Goal: Information Seeking & Learning: Find specific fact

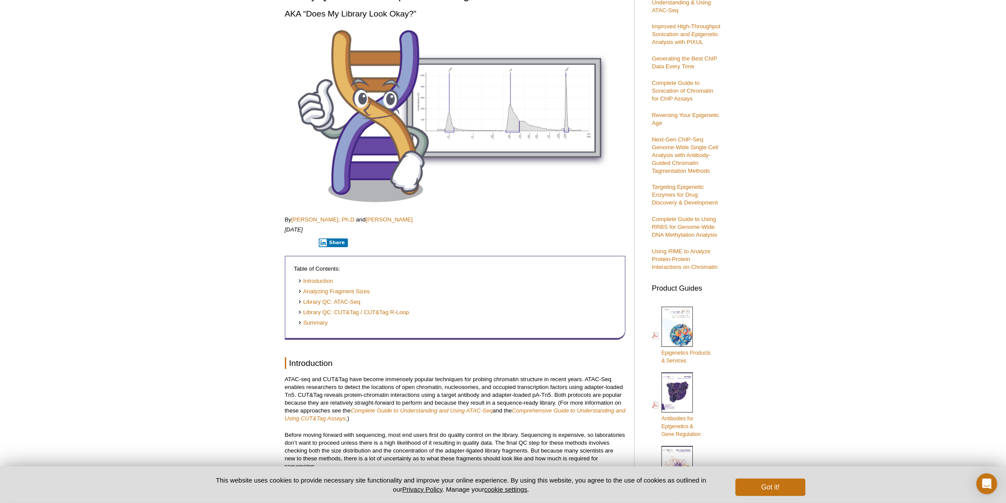
scroll to position [55, 0]
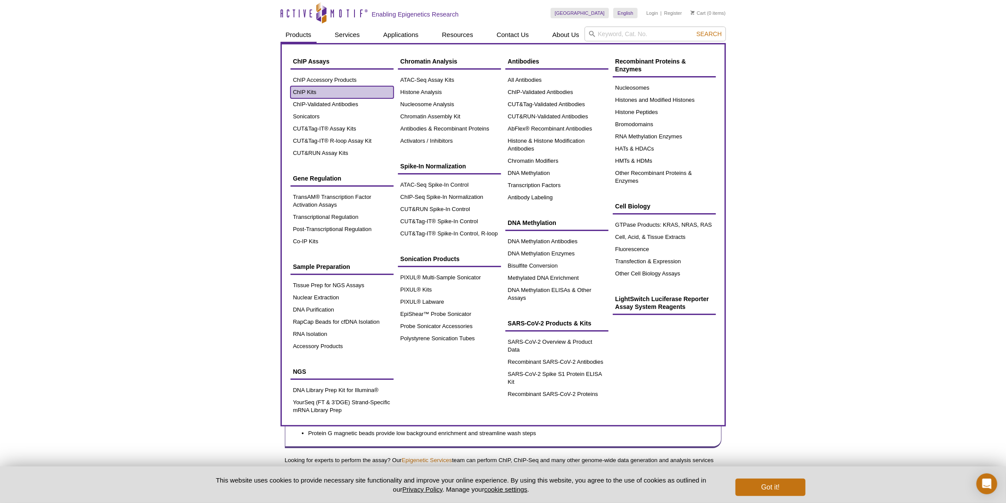
click at [315, 89] on link "ChIP Kits" at bounding box center [342, 92] width 103 height 12
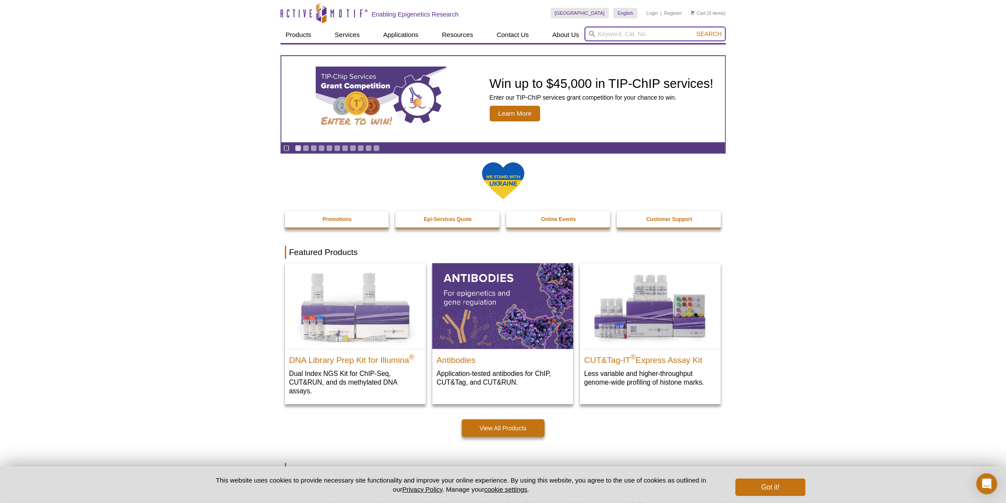
click at [607, 32] on input "search" at bounding box center [655, 34] width 141 height 15
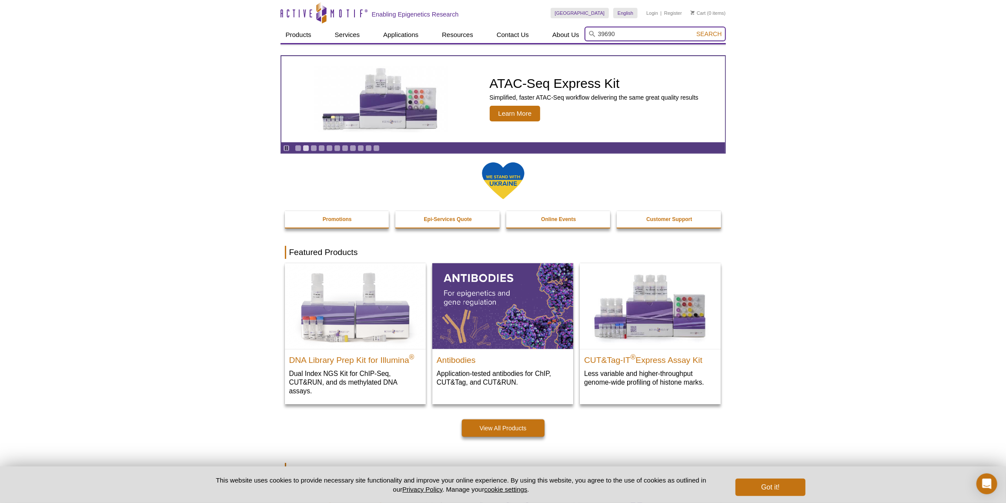
type input "39690"
click at [694, 30] on button "Search" at bounding box center [709, 34] width 30 height 8
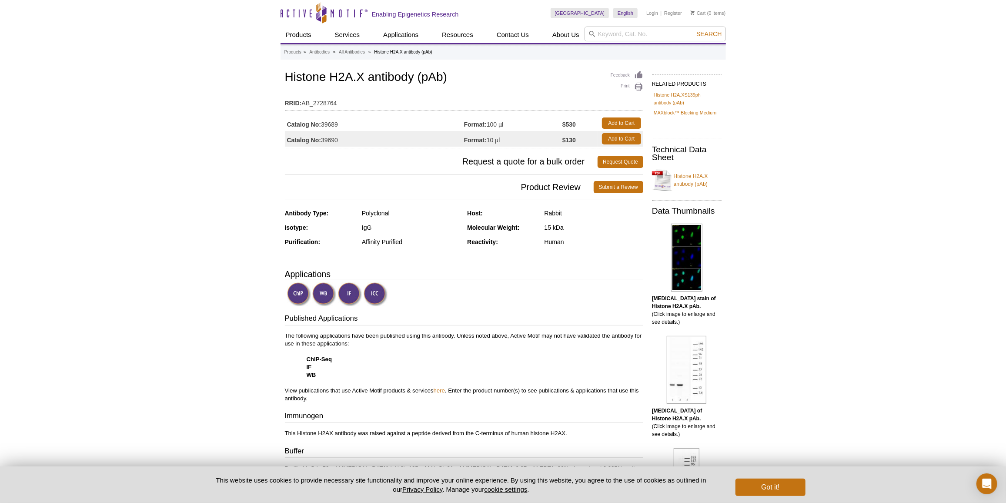
scroll to position [79, 0]
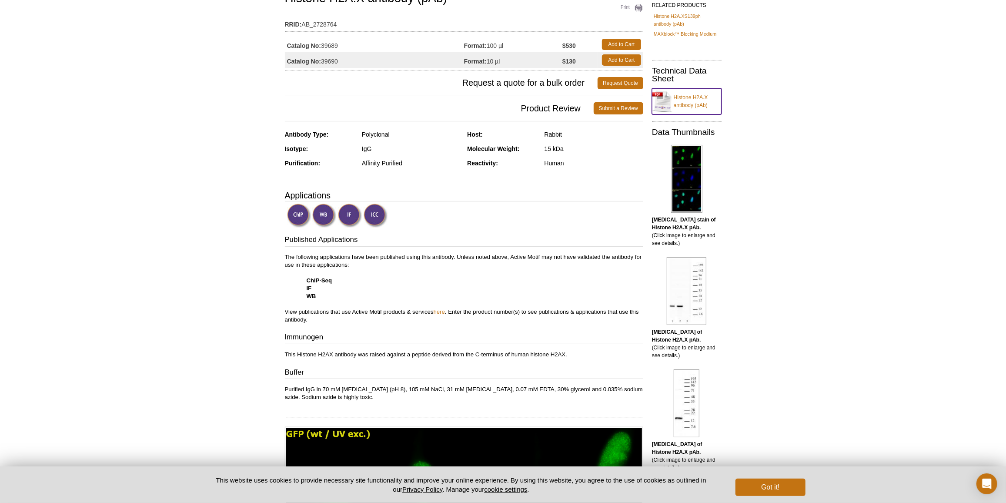
click at [688, 104] on link "Histone H2A.X antibody (pAb)" at bounding box center [687, 101] width 70 height 26
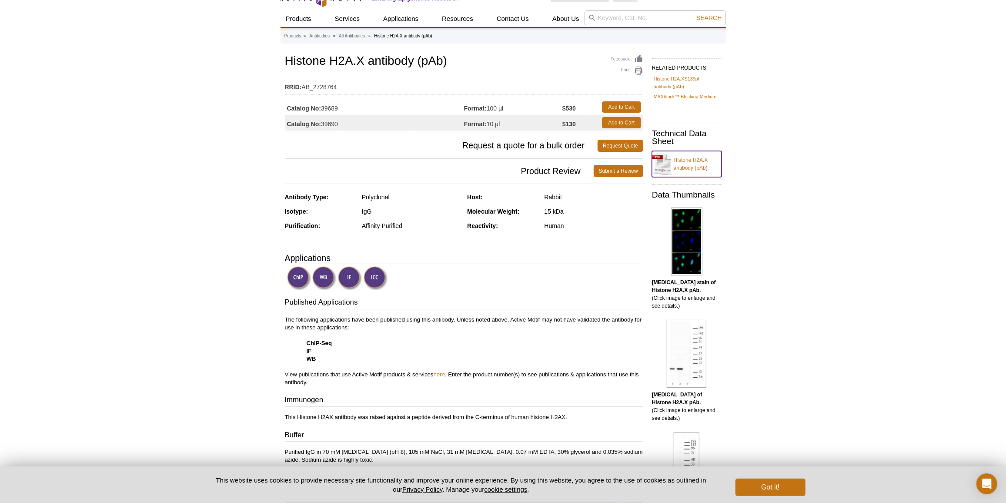
scroll to position [0, 0]
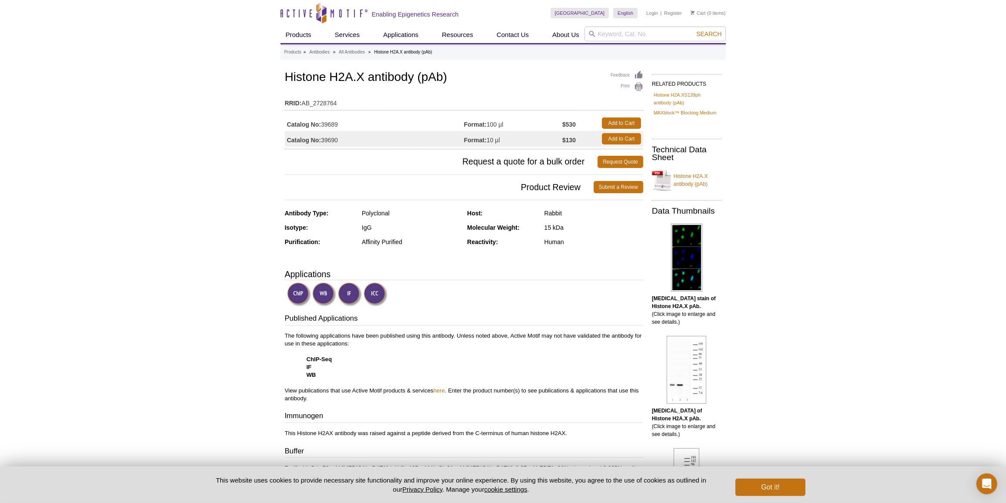
click at [330, 137] on td "Catalog No: 39690" at bounding box center [374, 139] width 179 height 16
click at [333, 142] on td "Catalog No: 39690" at bounding box center [374, 139] width 179 height 16
click at [339, 139] on td "Catalog No: 39690" at bounding box center [374, 139] width 179 height 16
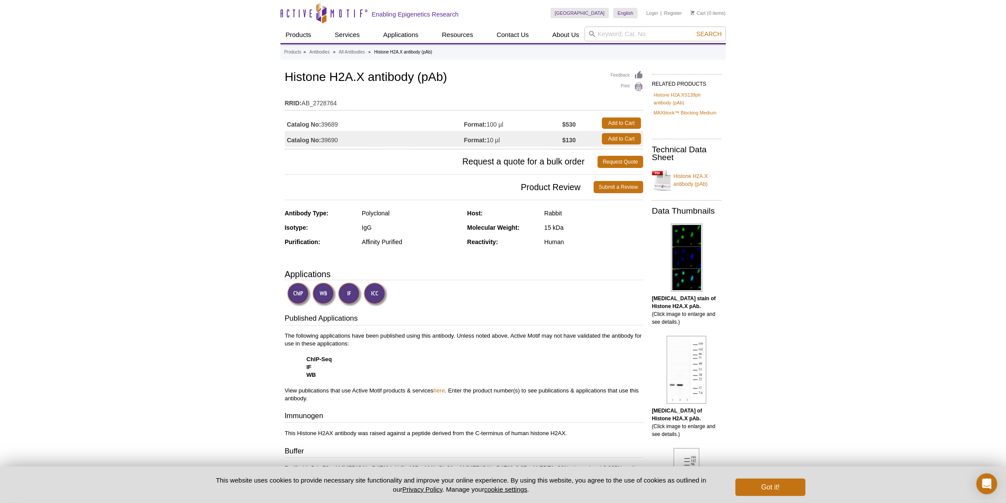
click at [335, 141] on td "Catalog No: 39690" at bounding box center [374, 139] width 179 height 16
copy td "39690"
drag, startPoint x: 284, startPoint y: 74, endPoint x: 365, endPoint y: 73, distance: 80.9
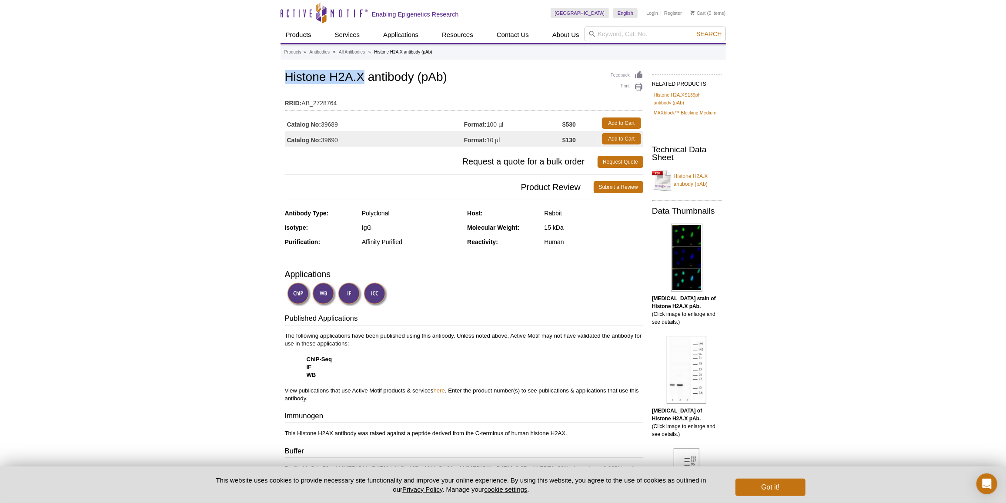
click at [346, 78] on h1 "Histone H2A.X antibody (pAb)" at bounding box center [464, 77] width 358 height 15
click at [335, 75] on h1 "Histone H2A.X antibody (pAb)" at bounding box center [464, 77] width 358 height 15
click at [332, 76] on h1 "Histone H2A.X antibody (pAb)" at bounding box center [464, 77] width 358 height 15
drag, startPoint x: 286, startPoint y: 73, endPoint x: 362, endPoint y: 74, distance: 76.1
click at [362, 74] on h1 "Histone H2A.X antibody (pAb)" at bounding box center [464, 77] width 358 height 15
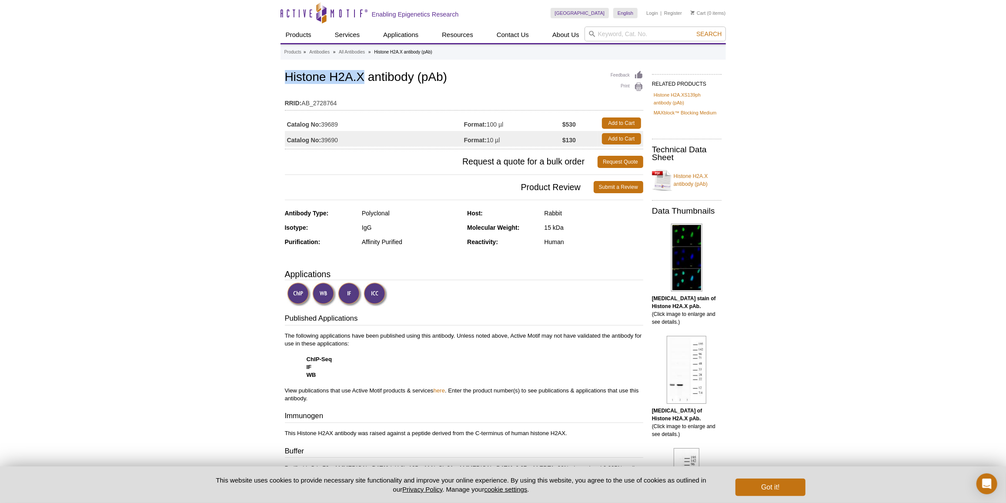
copy h1 "Histone H2A.X"
click at [610, 35] on input "search" at bounding box center [655, 34] width 141 height 15
click at [610, 36] on input "search" at bounding box center [655, 34] width 141 height 15
paste input "Histone H2A.X"
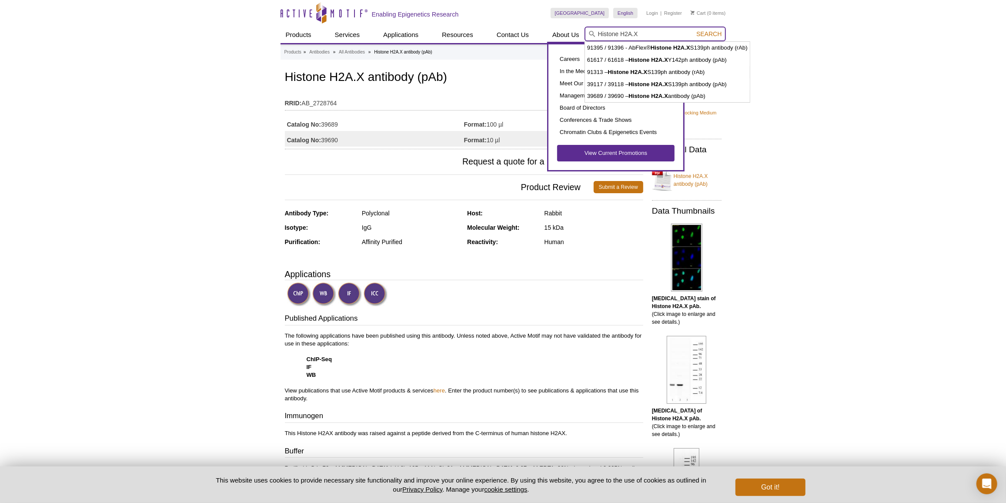
drag, startPoint x: 620, startPoint y: 32, endPoint x: 583, endPoint y: 41, distance: 38.0
click at [583, 41] on div "Products ChIP Assays ChIP Accessory Products ChIP Kits ChIP-Validated Antibodie…" at bounding box center [504, 35] width 446 height 17
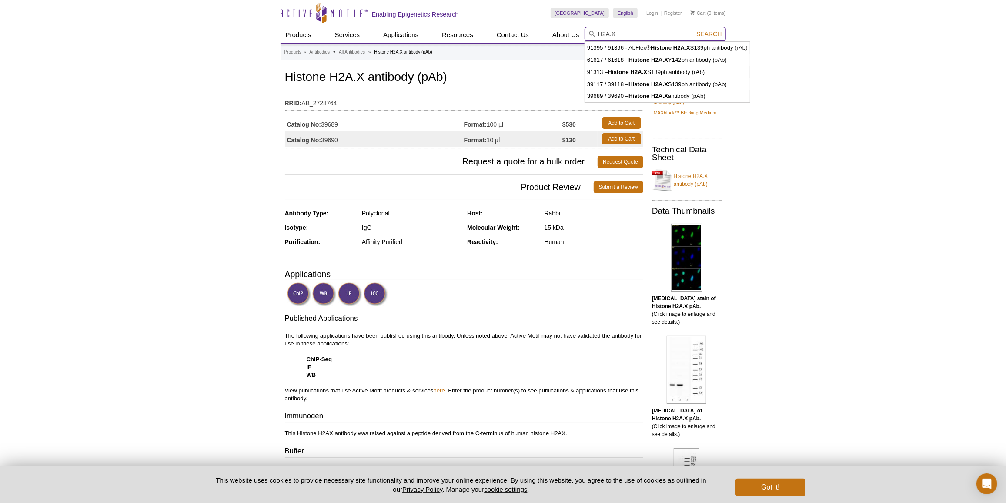
type input "H2A.X"
click at [694, 30] on button "Search" at bounding box center [709, 34] width 30 height 8
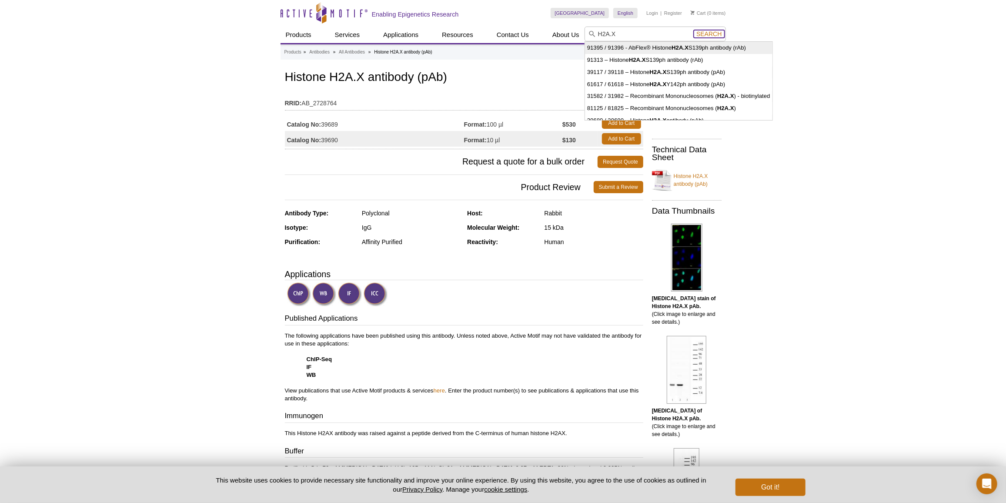
click at [698, 35] on span "Search" at bounding box center [709, 33] width 25 height 7
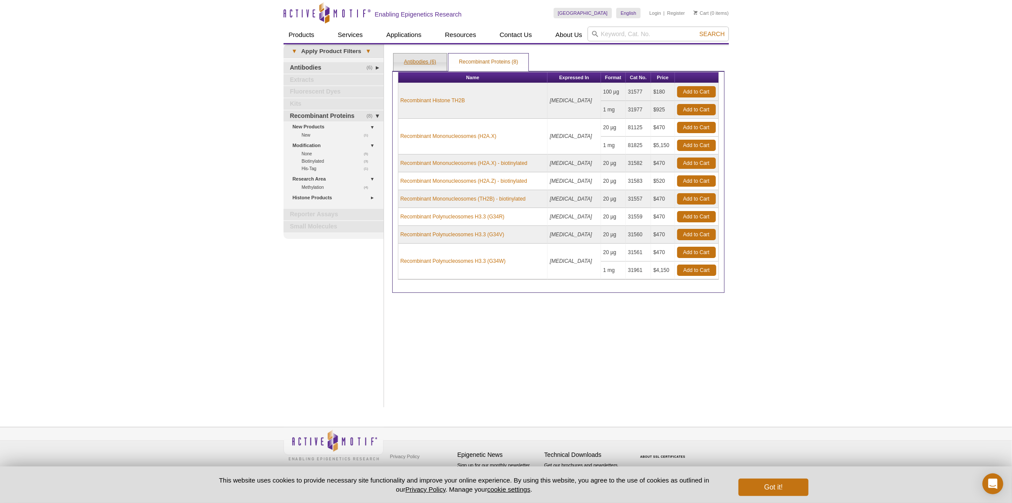
click at [423, 62] on link "Antibodies (6)" at bounding box center [420, 62] width 53 height 17
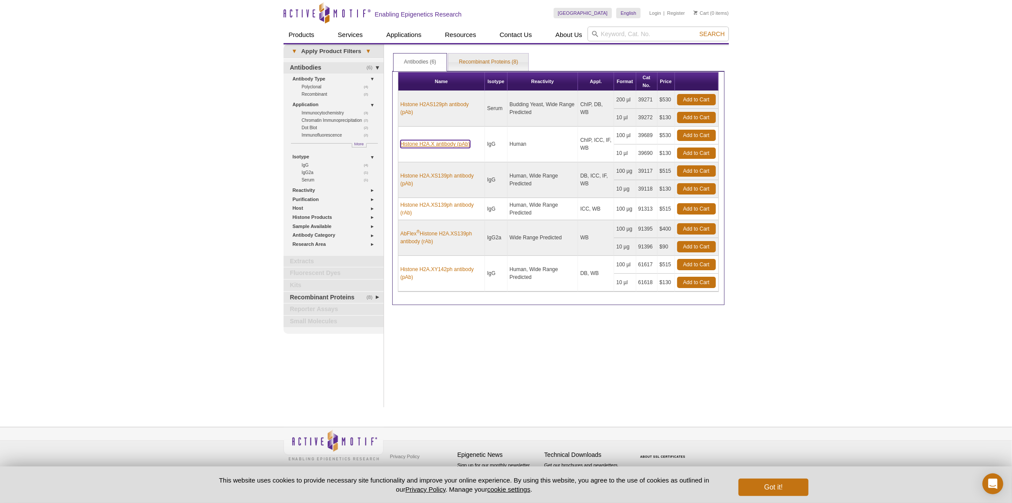
click at [446, 145] on link "Histone H2A.X antibody (pAb)" at bounding box center [436, 144] width 70 height 8
click at [643, 150] on td "39690" at bounding box center [646, 153] width 21 height 18
copy td "39690"
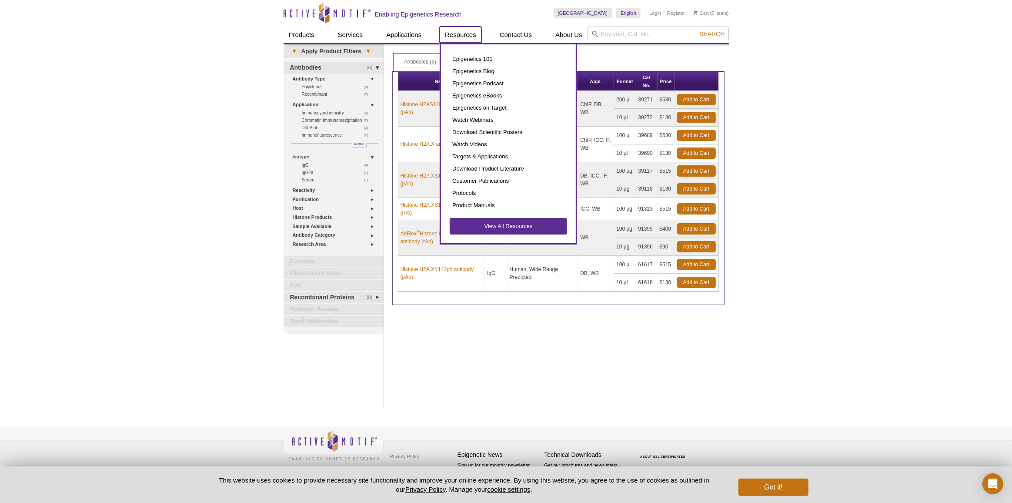
click at [462, 36] on link "Resources" at bounding box center [461, 35] width 42 height 17
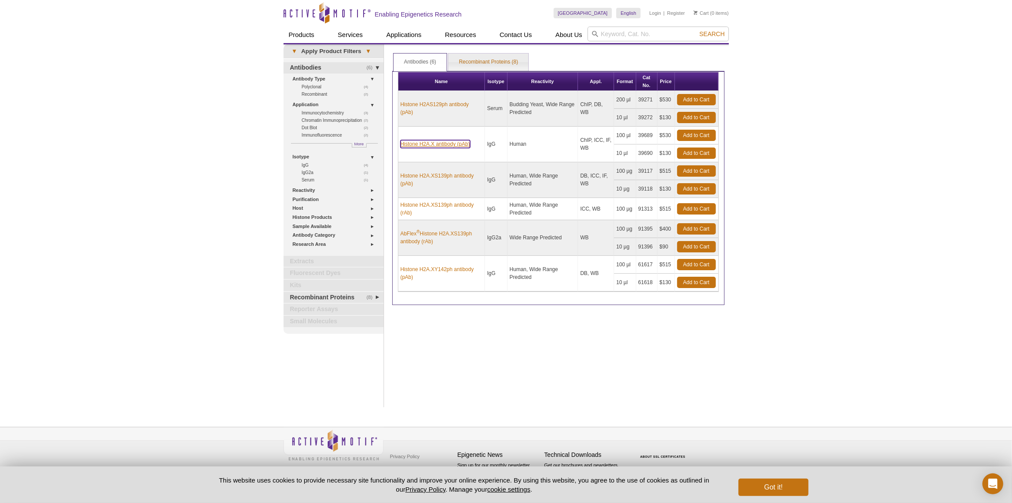
click at [422, 141] on link "Histone H2A.X antibody (pAb)" at bounding box center [436, 144] width 70 height 8
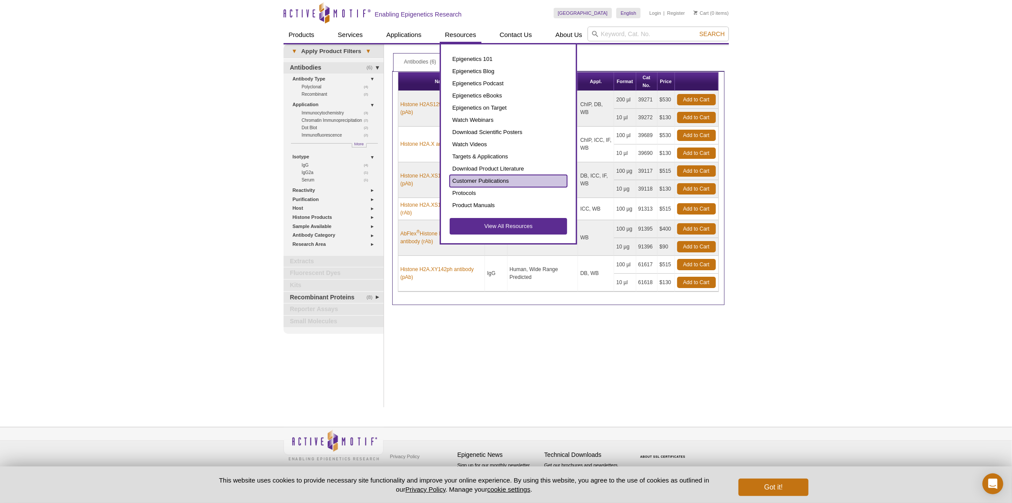
click at [480, 181] on link "Customer Publications" at bounding box center [508, 181] width 117 height 12
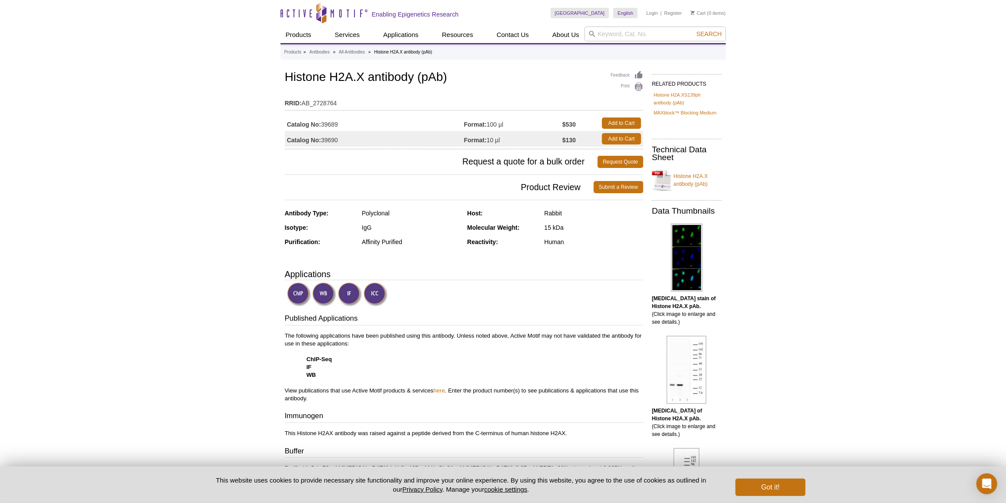
click at [334, 139] on td "Catalog No: 39690" at bounding box center [374, 139] width 179 height 16
click at [333, 143] on td "Catalog No: 39690" at bounding box center [374, 139] width 179 height 16
copy td "39690"
click at [337, 121] on td "Catalog No: 39689" at bounding box center [374, 123] width 179 height 16
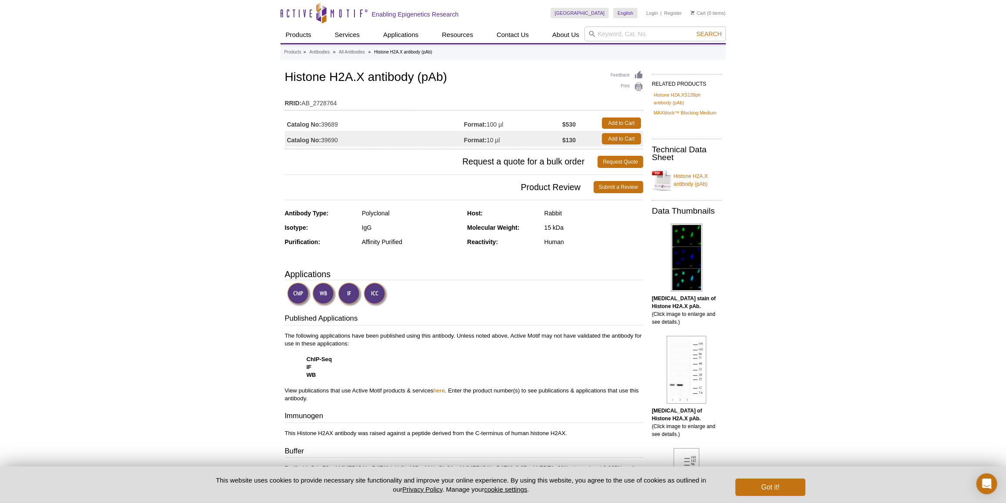
copy td "39689"
drag, startPoint x: 492, startPoint y: 121, endPoint x: 534, endPoint y: 115, distance: 41.8
click at [534, 115] on td "Format: 100 µl" at bounding box center [513, 123] width 98 height 16
click at [514, 124] on td "Format: 100 µl" at bounding box center [513, 123] width 98 height 16
click at [506, 124] on td "Format: 100 µl" at bounding box center [513, 123] width 98 height 16
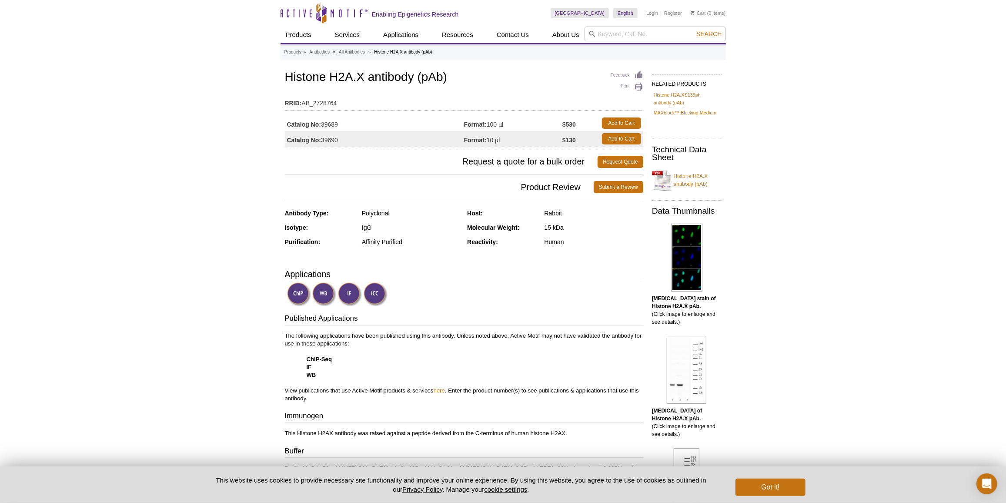
click at [489, 122] on td "Format: 100 µl" at bounding box center [513, 123] width 98 height 16
drag, startPoint x: 489, startPoint y: 122, endPoint x: 518, endPoint y: 123, distance: 28.7
click at [518, 123] on td "Format: 100 µl" at bounding box center [513, 123] width 98 height 16
click at [619, 30] on input "search" at bounding box center [655, 34] width 141 height 15
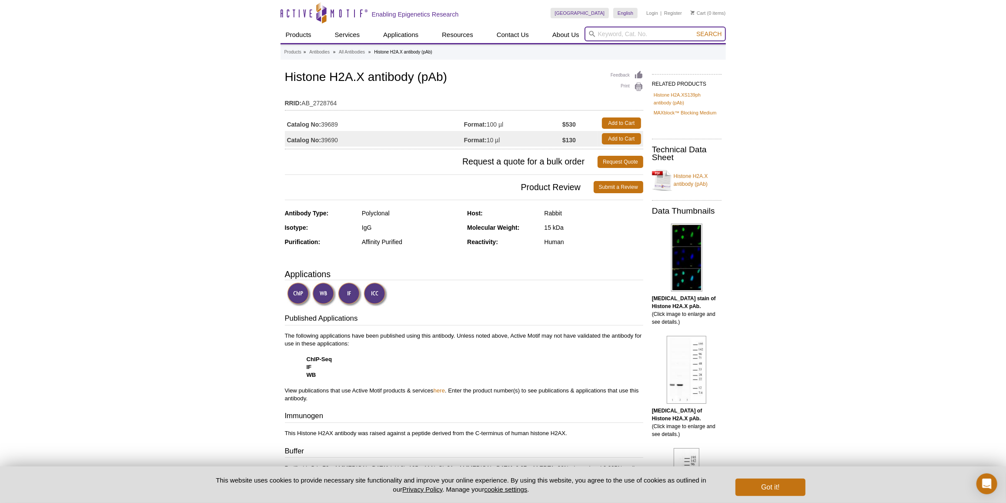
paste input "39705"
click at [694, 30] on button "Search" at bounding box center [709, 34] width 30 height 8
click at [640, 44] on li "39705 / 39006 / 39706 – Histone H4R3me2a (asymmetric) antibody (pAb)" at bounding box center [680, 48] width 190 height 12
type input "39705 / 39006 / 39706 – Histone H4R3me2a (asymmetric) antibody (pAb)"
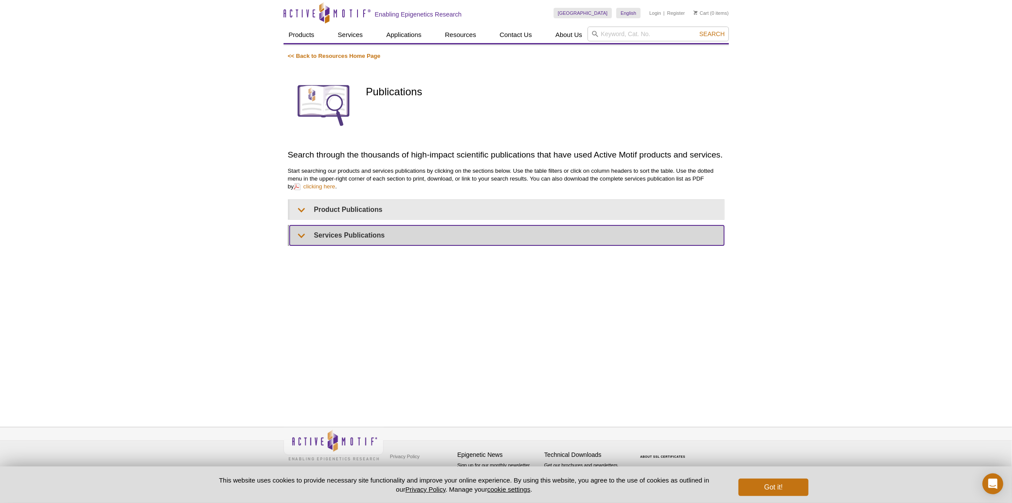
click at [360, 232] on summary "Services Publications" at bounding box center [507, 235] width 435 height 20
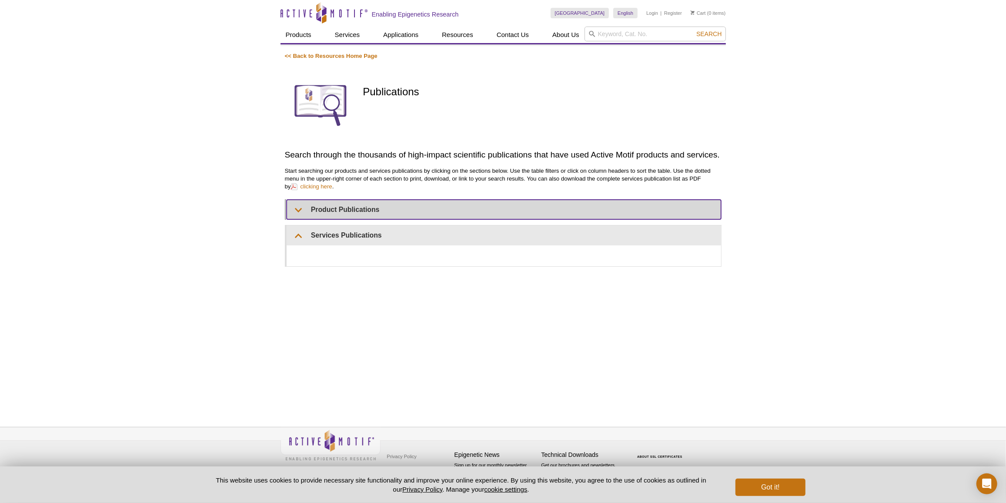
click at [362, 215] on div "<< Back to Resources Home Page Publications Search through the thousands of hig…" at bounding box center [503, 159] width 437 height 214
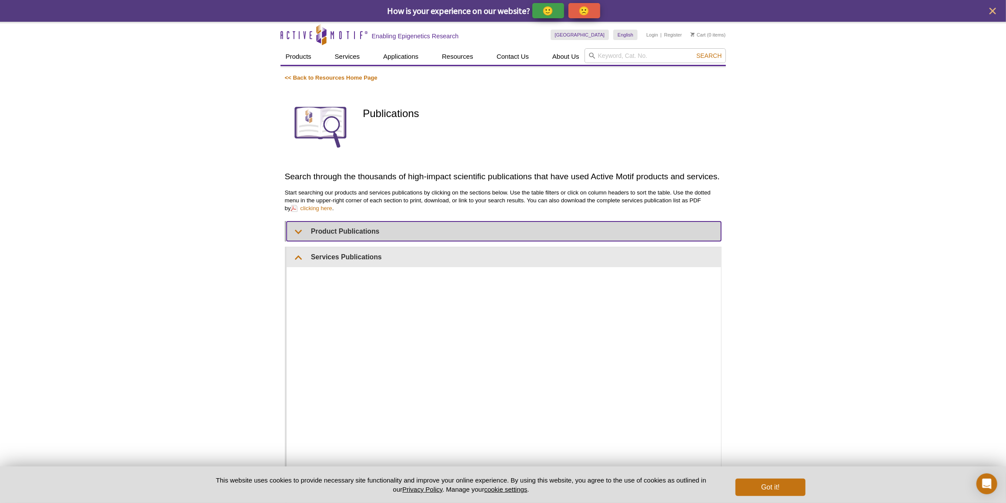
click at [374, 236] on summary "Product Publications" at bounding box center [504, 231] width 435 height 20
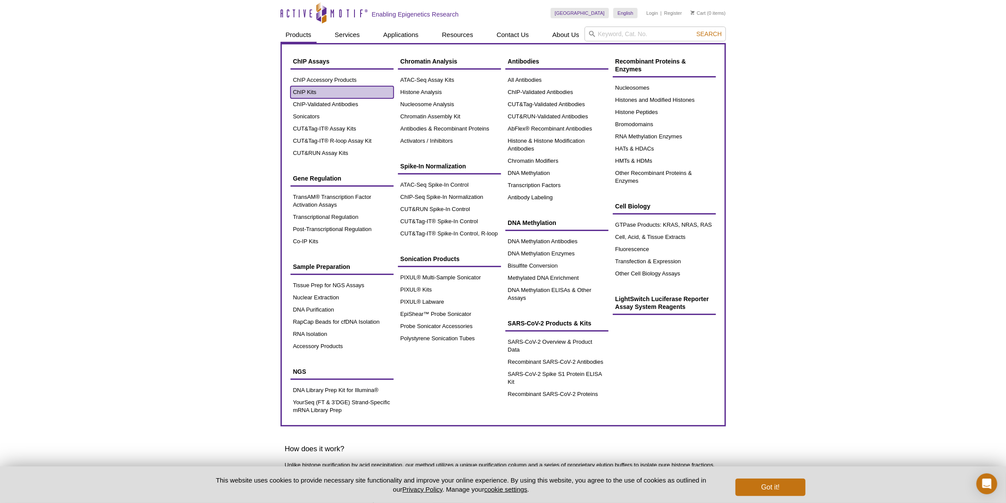
click at [320, 94] on link "ChIP Kits" at bounding box center [342, 92] width 103 height 12
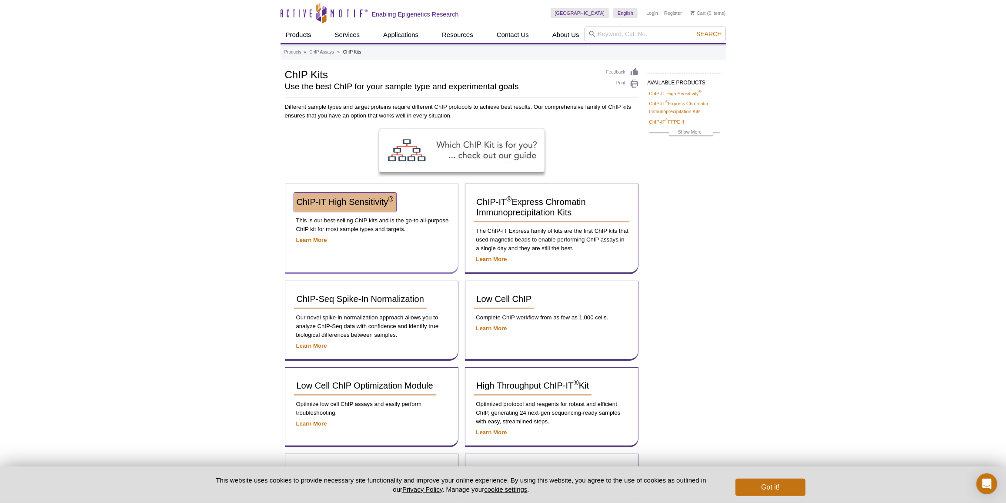
click at [356, 202] on span "ChIP-IT High Sensitivity ®" at bounding box center [345, 202] width 97 height 10
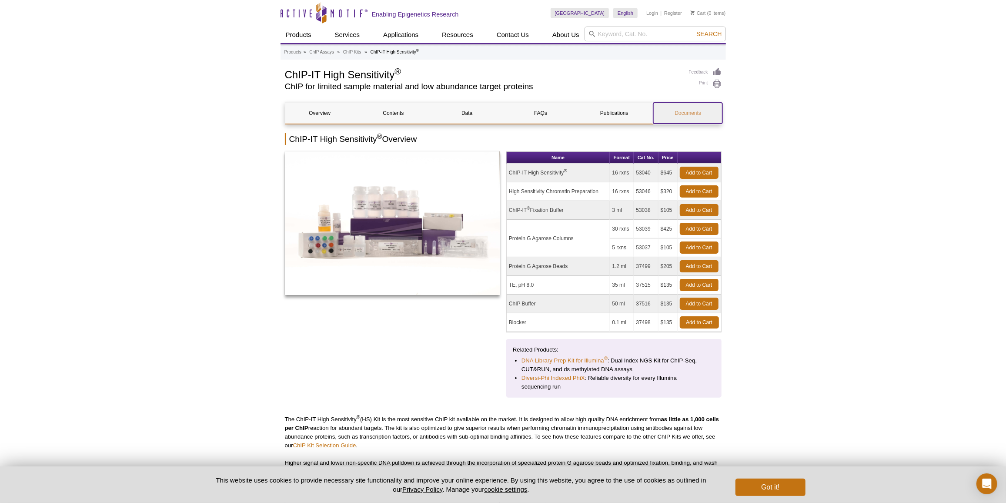
click at [697, 109] on link "Documents" at bounding box center [687, 113] width 69 height 21
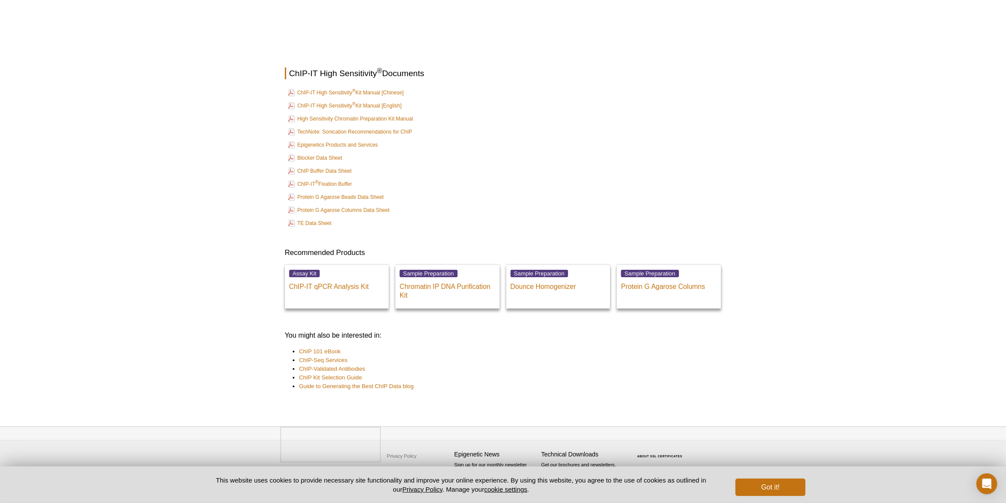
scroll to position [2618, 0]
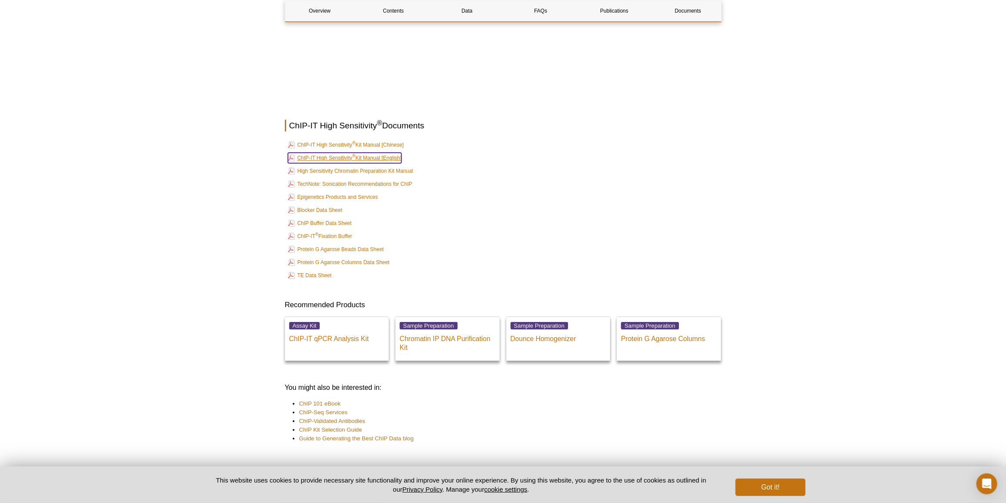
click at [362, 153] on link "ChIP-IT High Sensitivity ® Kit Manual [English]" at bounding box center [345, 158] width 114 height 10
click at [349, 179] on link "TechNote: Sonication Recommendations for ChIP" at bounding box center [350, 184] width 124 height 10
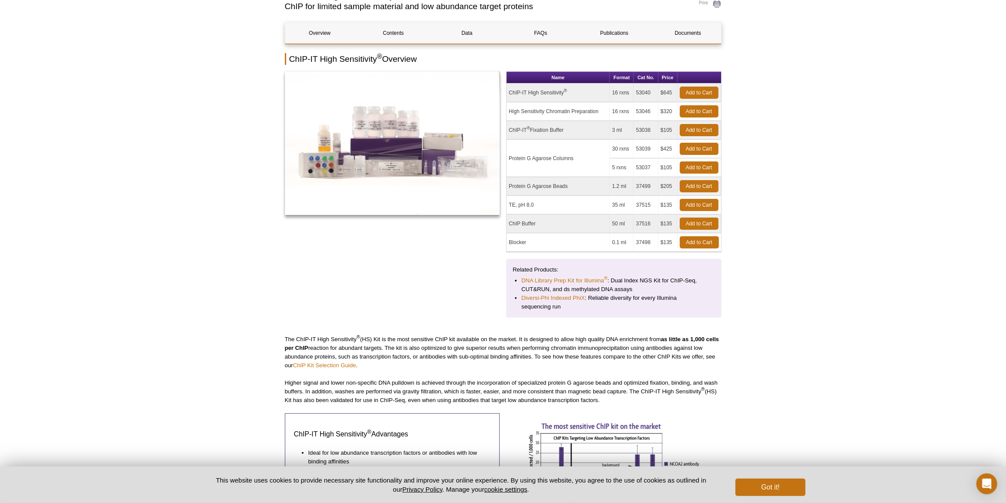
scroll to position [8, 0]
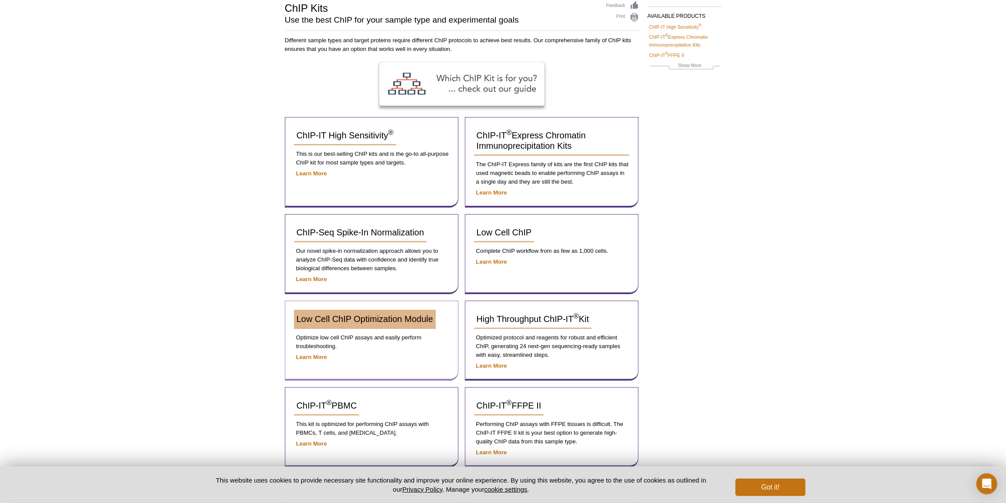
scroll to position [13, 0]
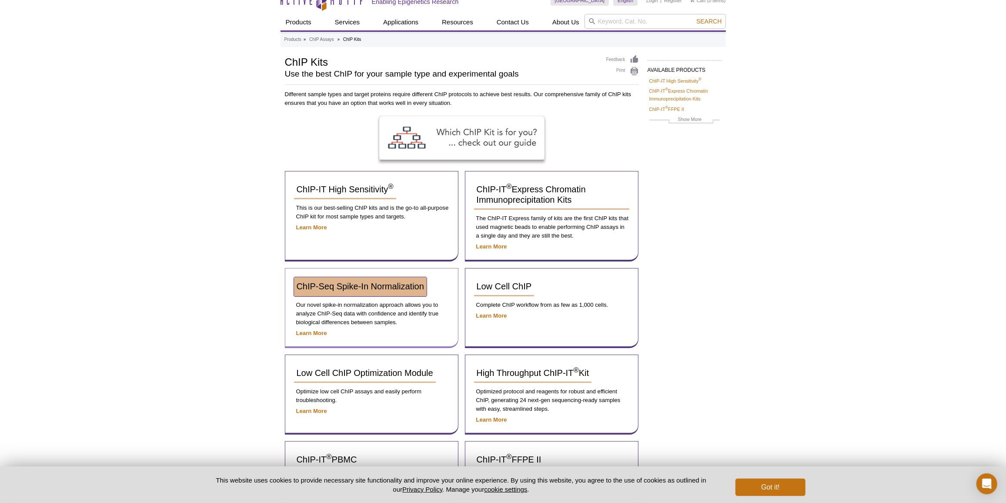
click at [314, 282] on span "ChIP-Seq Spike-In Normalization" at bounding box center [360, 286] width 127 height 10
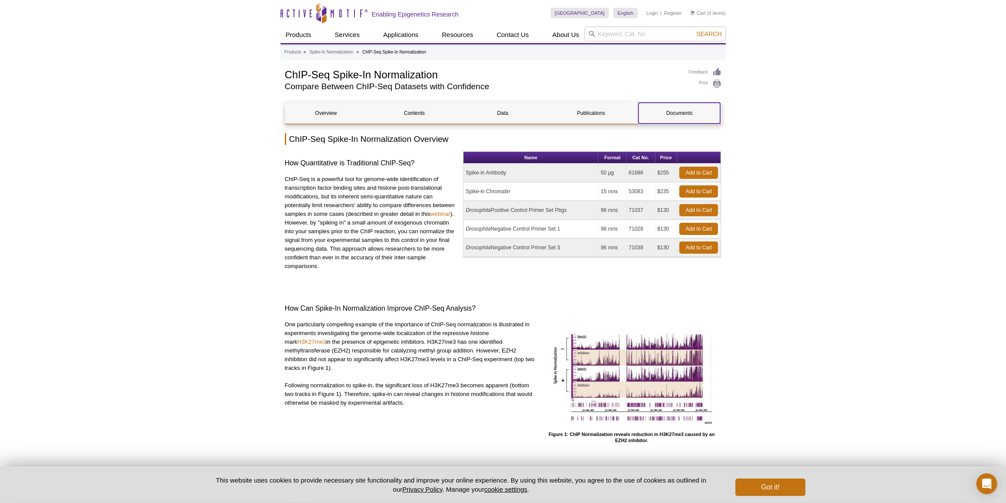
scroll to position [118, 0]
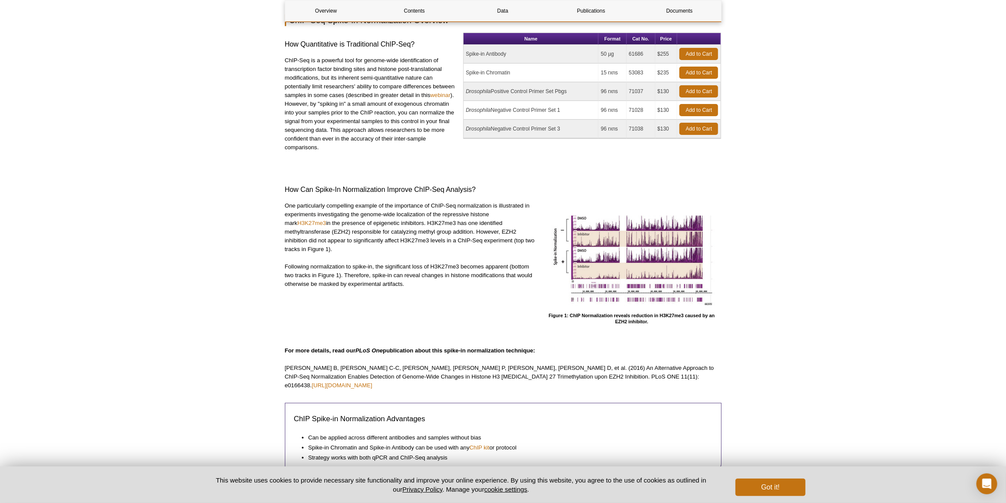
click at [637, 73] on td "53083" at bounding box center [641, 73] width 29 height 19
click at [637, 74] on td "53083" at bounding box center [641, 73] width 29 height 19
copy td "53083"
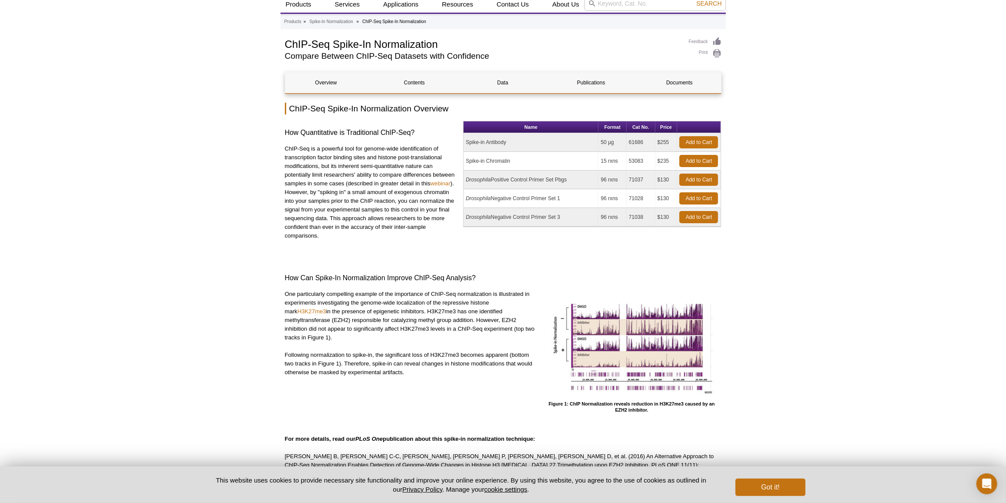
scroll to position [0, 0]
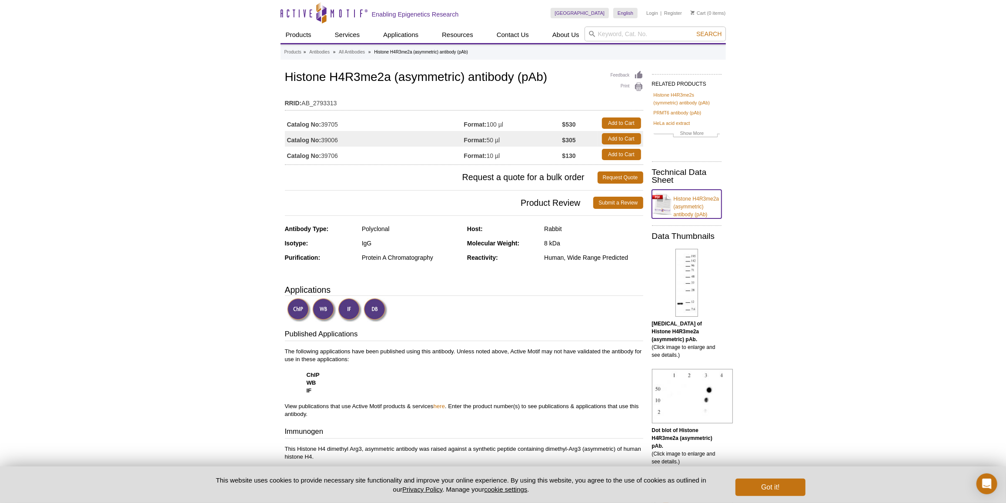
click at [702, 209] on link "Histone H4R3me2a (asymmetric) antibody (pAb)" at bounding box center [687, 204] width 70 height 29
click at [332, 137] on td "Catalog No: 39006" at bounding box center [374, 139] width 179 height 16
click at [326, 124] on td "Catalog No: 39705" at bounding box center [374, 123] width 179 height 16
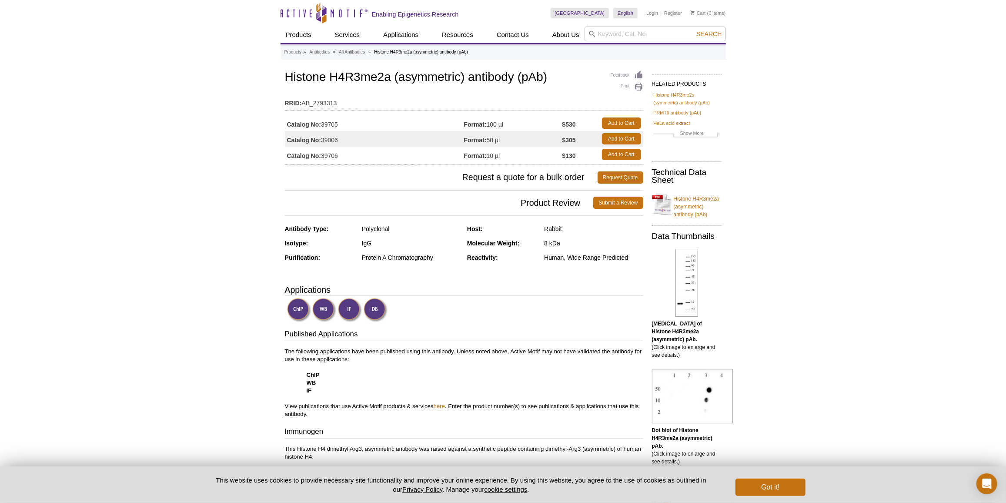
copy td "39705"
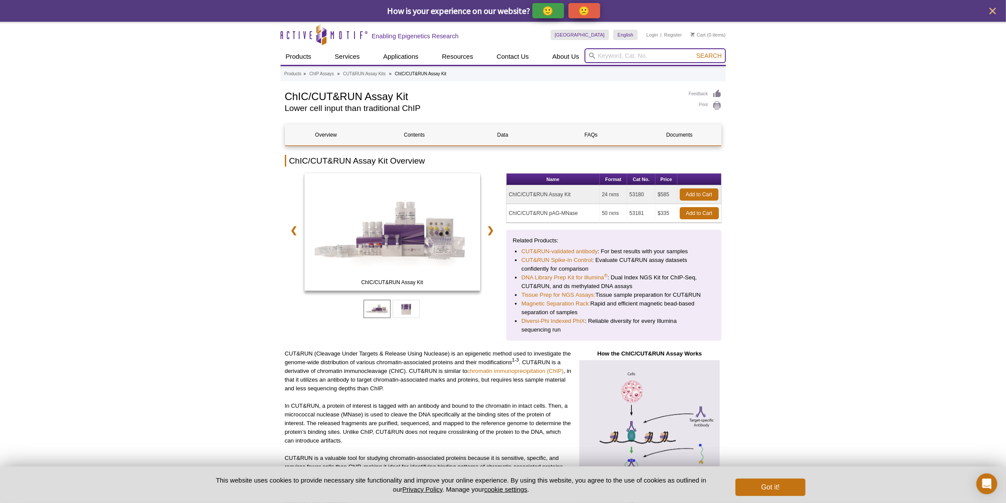
click at [611, 48] on input "search" at bounding box center [655, 55] width 141 height 15
paste input "61187"
click at [694, 66] on li "61187 / 61988 / 61188 – Histone H4R3me2s (symmetric) antibody (pAb)" at bounding box center [678, 70] width 187 height 12
type input "61187 / 61988 / 61188 – Histone H4R3me2s (symmetric) antibody (pAb)"
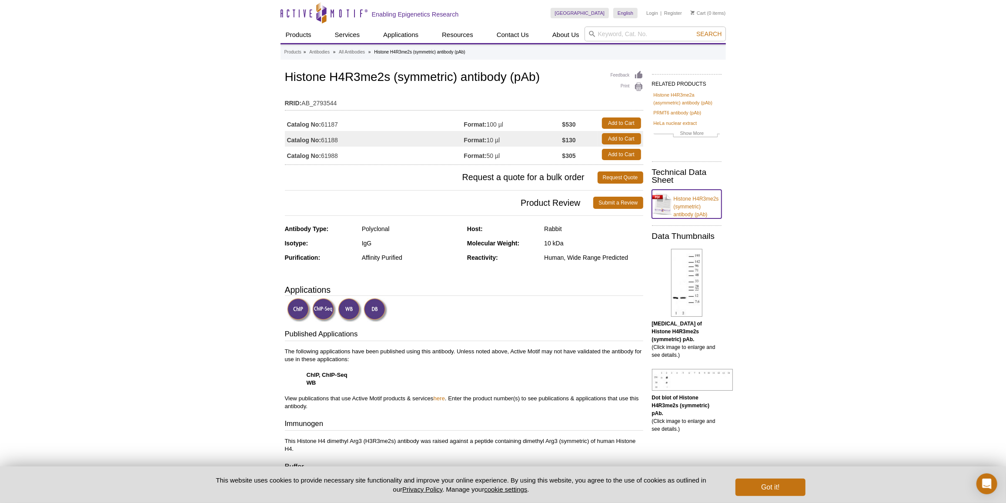
click at [690, 201] on link "Histone H4R3me2s (symmetric) antibody (pAb)" at bounding box center [687, 204] width 70 height 29
drag, startPoint x: 362, startPoint y: 258, endPoint x: 412, endPoint y: 255, distance: 50.5
click at [412, 255] on div "Affinity Purified" at bounding box center [411, 258] width 99 height 8
copy div "Affinity Purified"
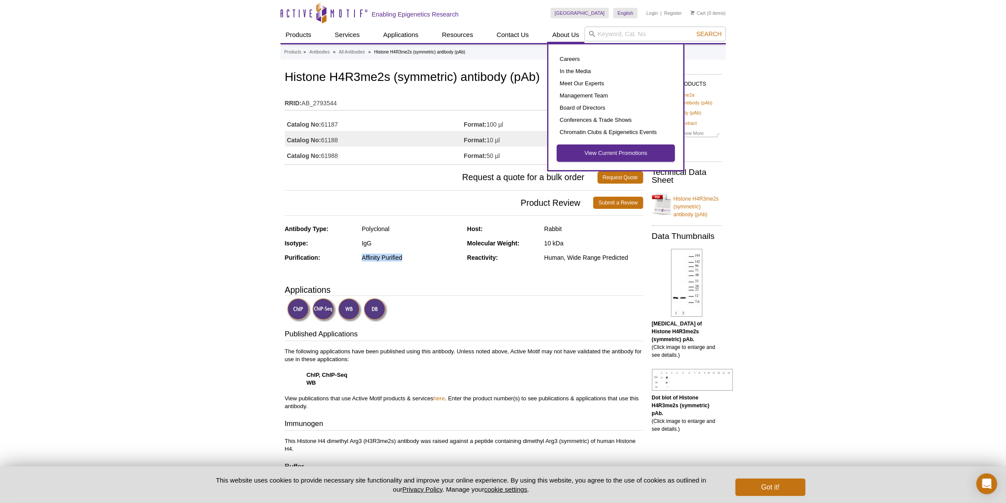
click at [593, 152] on link "View Current Promotions" at bounding box center [615, 153] width 117 height 17
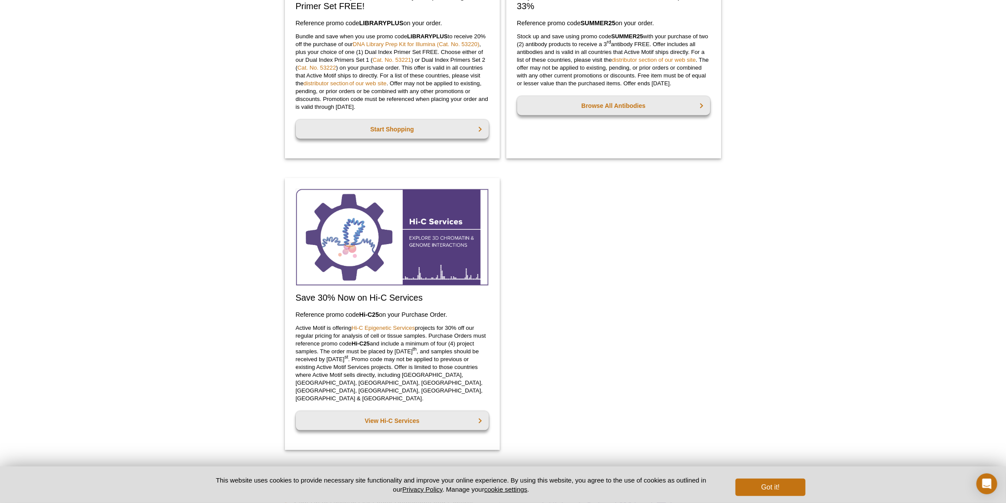
scroll to position [870, 0]
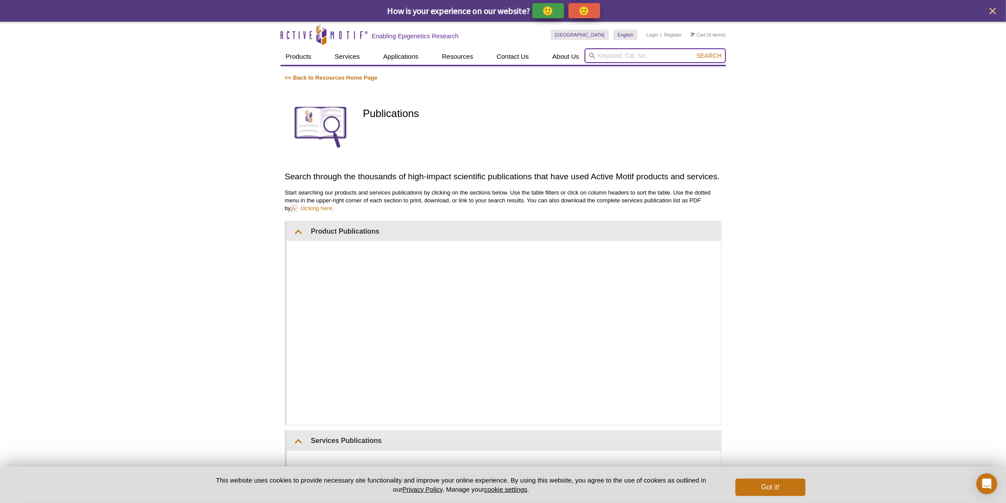
click at [639, 48] on input "search" at bounding box center [655, 55] width 141 height 15
type input "81474"
click at [694, 52] on button "Search" at bounding box center [709, 56] width 30 height 8
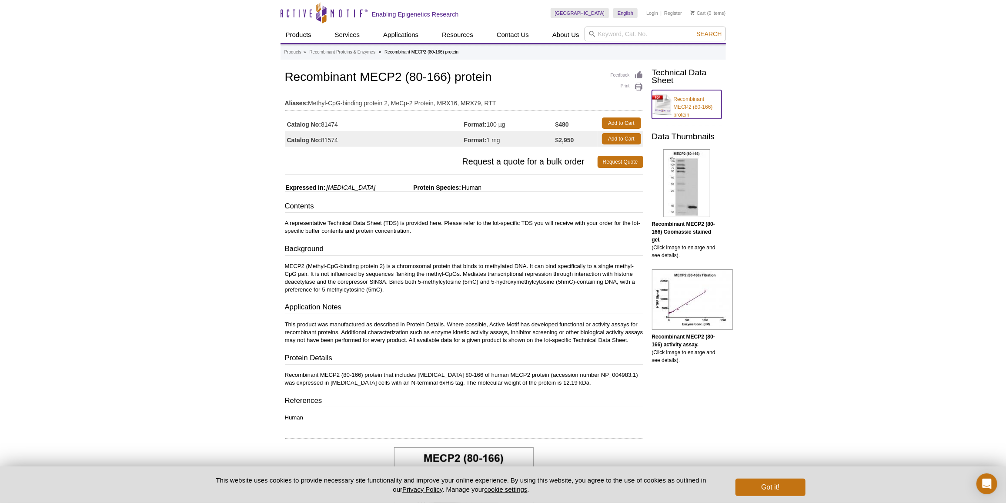
click at [692, 104] on link "Recombinant MECP2 (80-166) protein" at bounding box center [687, 104] width 70 height 29
click at [356, 174] on hr at bounding box center [464, 174] width 358 height 0
click at [329, 140] on td "Catalog No: 81574" at bounding box center [374, 139] width 179 height 16
click at [329, 141] on td "Catalog No: 81574" at bounding box center [374, 139] width 179 height 16
copy td "81574"
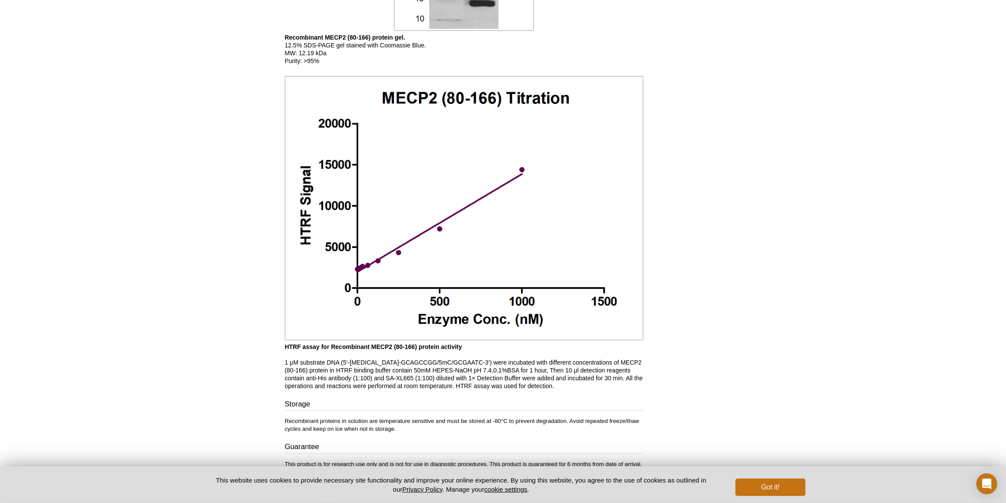
scroll to position [672, 0]
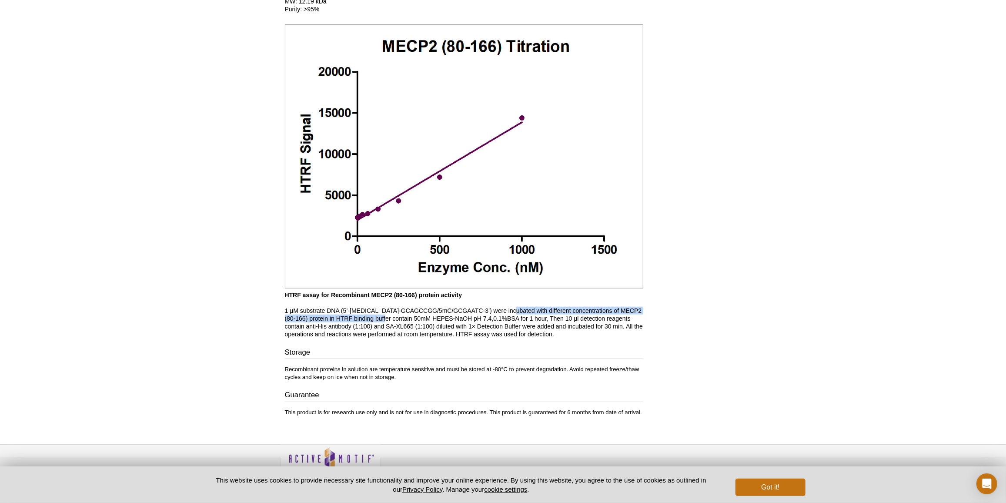
drag, startPoint x: 506, startPoint y: 315, endPoint x: 383, endPoint y: 325, distance: 123.6
click at [383, 325] on p "HTRF assay for Recombinant MECP2 (80-166) protein activity 1 μM substrate DNA (…" at bounding box center [464, 314] width 358 height 47
click at [367, 326] on p "HTRF assay for Recombinant MECP2 (80-166) protein activity 1 μM substrate DNA (…" at bounding box center [464, 314] width 358 height 47
click at [314, 325] on p "HTRF assay for Recombinant MECP2 (80-166) protein activity 1 μM substrate DNA (…" at bounding box center [464, 314] width 358 height 47
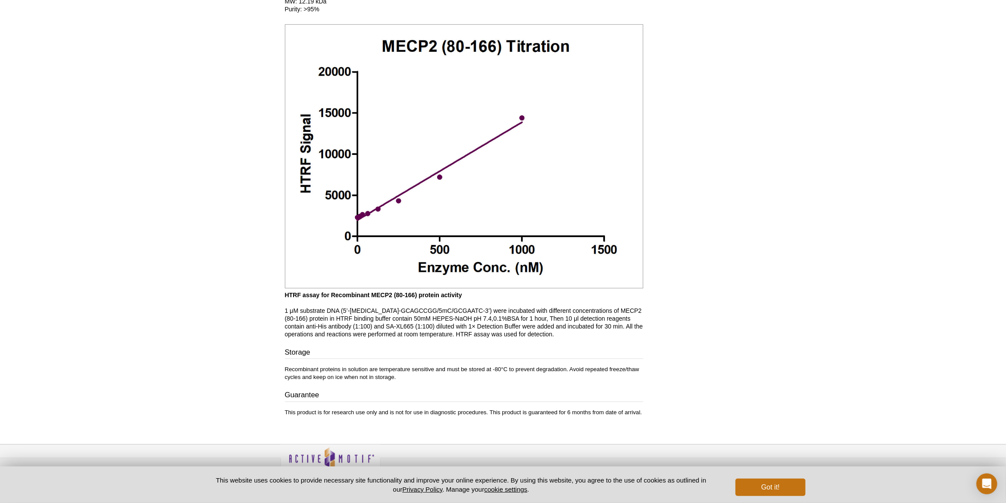
click at [470, 313] on p "HTRF assay for Recombinant MECP2 (80-166) protein activity 1 μM substrate DNA (…" at bounding box center [464, 314] width 358 height 47
drag, startPoint x: 473, startPoint y: 315, endPoint x: 459, endPoint y: 324, distance: 16.1
click at [459, 324] on p "HTRF assay for Recombinant MECP2 (80-166) protein activity 1 μM substrate DNA (…" at bounding box center [464, 314] width 358 height 47
click at [478, 325] on p "HTRF assay for Recombinant MECP2 (80-166) protein activity 1 μM substrate DNA (…" at bounding box center [464, 314] width 358 height 47
drag, startPoint x: 392, startPoint y: 324, endPoint x: 493, endPoint y: 327, distance: 101.4
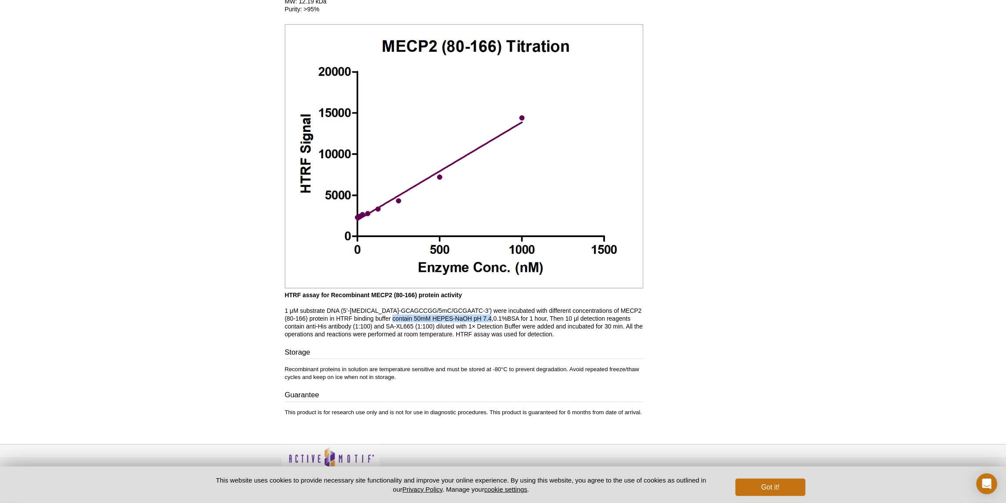
click at [493, 327] on p "HTRF assay for Recombinant MECP2 (80-166) protein activity 1 μM substrate DNA (…" at bounding box center [464, 314] width 358 height 47
click at [399, 324] on p "HTRF assay for Recombinant MECP2 (80-166) protein activity 1 μM substrate DNA (…" at bounding box center [464, 314] width 358 height 47
click at [394, 322] on p "HTRF assay for Recombinant MECP2 (80-166) protein activity 1 μM substrate DNA (…" at bounding box center [464, 314] width 358 height 47
click at [391, 325] on p "HTRF assay for Recombinant MECP2 (80-166) protein activity 1 μM substrate DNA (…" at bounding box center [464, 314] width 358 height 47
drag, startPoint x: 391, startPoint y: 323, endPoint x: 496, endPoint y: 324, distance: 104.9
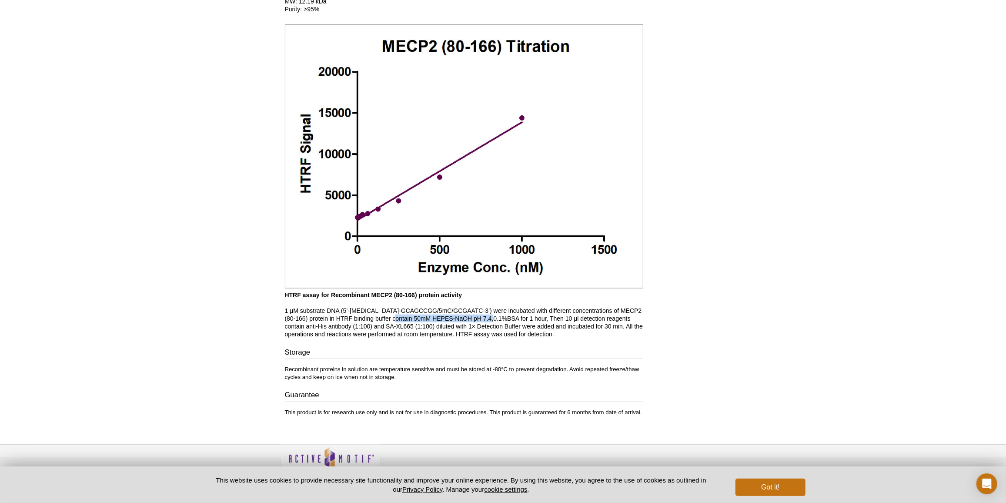
click at [496, 324] on p "HTRF assay for Recombinant MECP2 (80-166) protein activity 1 μM substrate DNA (…" at bounding box center [464, 314] width 358 height 47
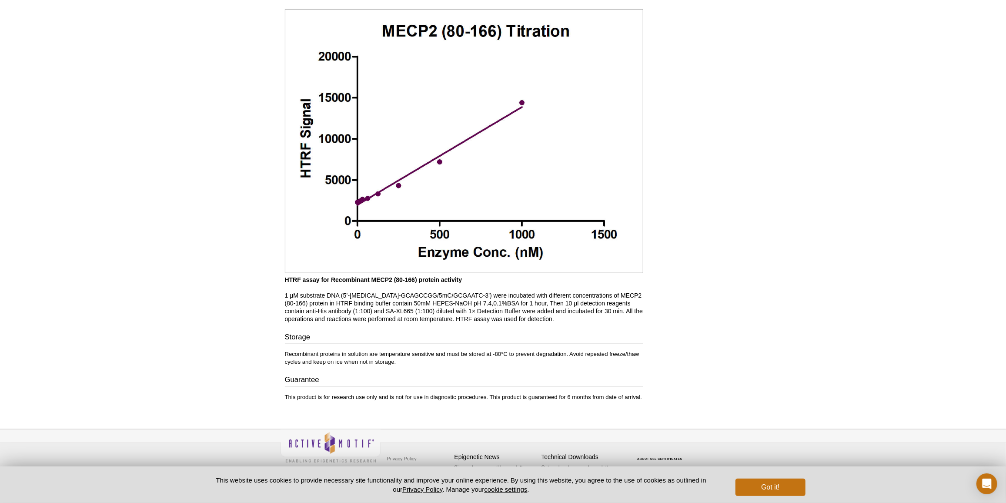
scroll to position [696, 0]
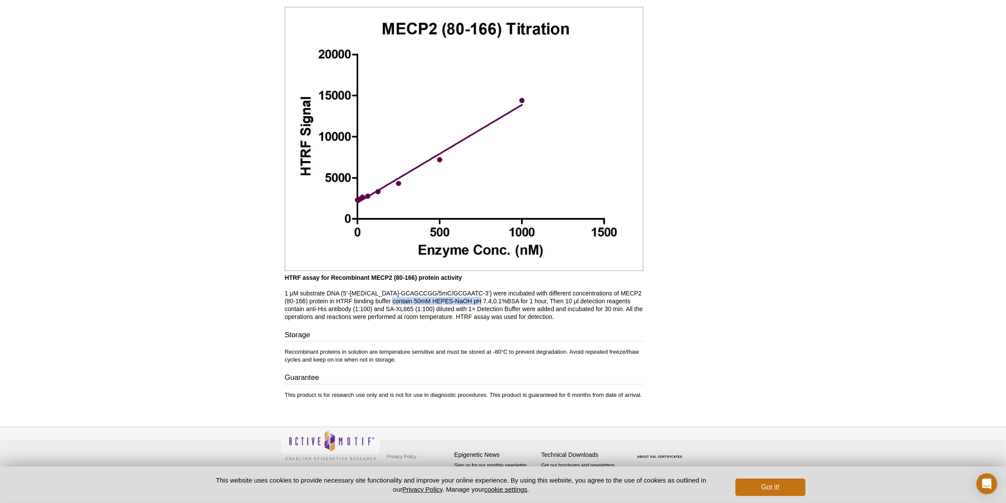
drag, startPoint x: 389, startPoint y: 299, endPoint x: 478, endPoint y: 298, distance: 88.8
click at [478, 298] on p "HTRF assay for Recombinant MECP2 (80-166) protein activity 1 μM substrate DNA (…" at bounding box center [464, 297] width 358 height 47
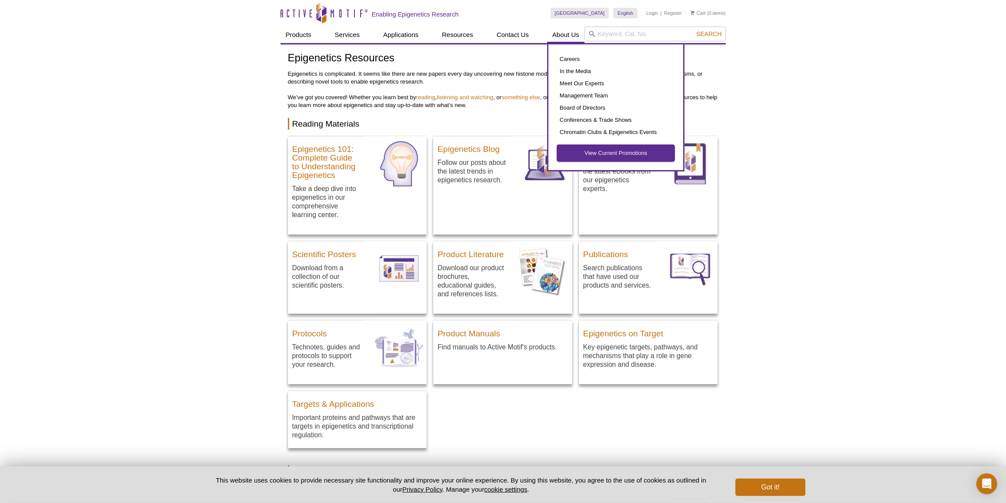
click at [590, 149] on link "View Current Promotions" at bounding box center [615, 153] width 117 height 17
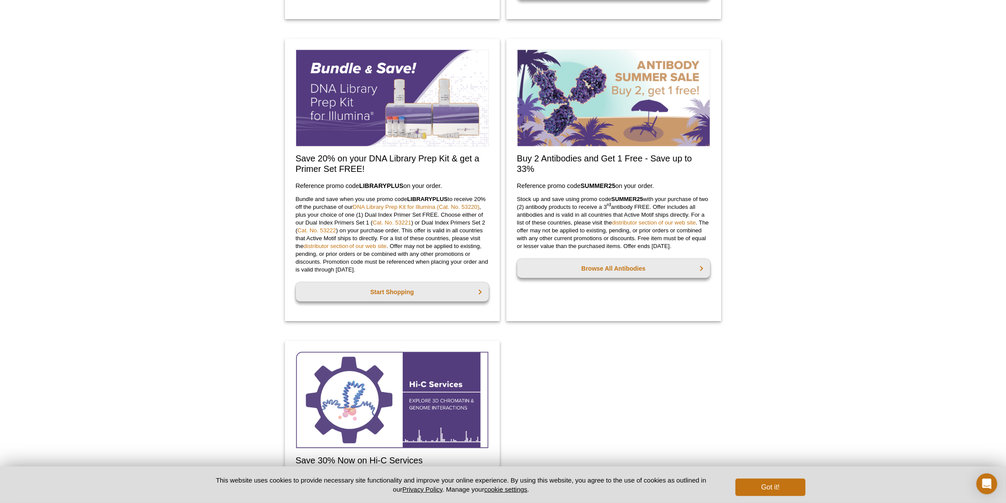
scroll to position [685, 0]
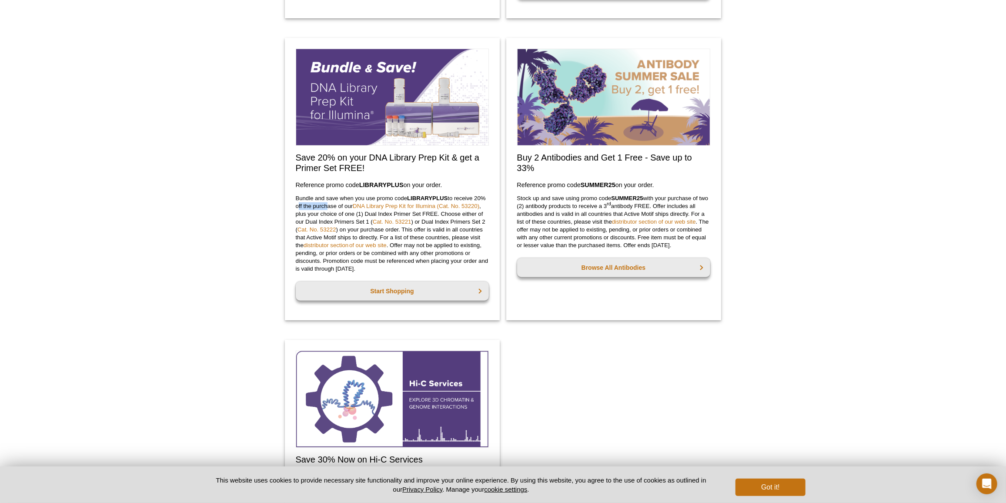
drag, startPoint x: 292, startPoint y: 207, endPoint x: 325, endPoint y: 206, distance: 32.7
click at [325, 206] on div "Save 20% on your DNA Library Prep Kit & get a Primer Set FREE! Reference promo …" at bounding box center [392, 179] width 215 height 282
drag, startPoint x: 365, startPoint y: 212, endPoint x: 438, endPoint y: 214, distance: 72.7
click at [438, 214] on p "Bundle and save when you use promo code  LIBRARYPLUS  to receive 20% off the pu…" at bounding box center [392, 233] width 193 height 78
click at [437, 214] on p "Bundle and save when you use promo code  LIBRARYPLUS  to receive 20% off the pu…" at bounding box center [392, 233] width 193 height 78
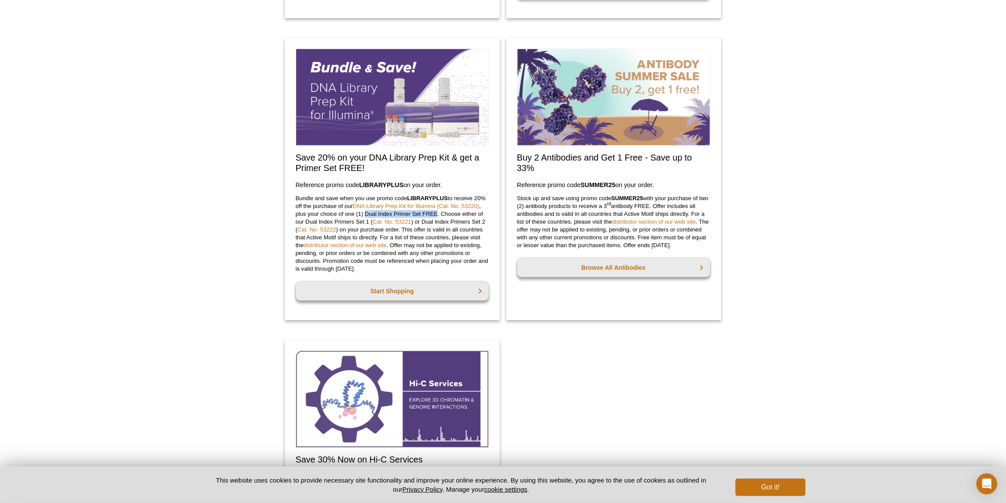
click at [437, 214] on p "Bundle and save when you use promo code  LIBRARYPLUS  to receive 20% off the pu…" at bounding box center [392, 233] width 193 height 78
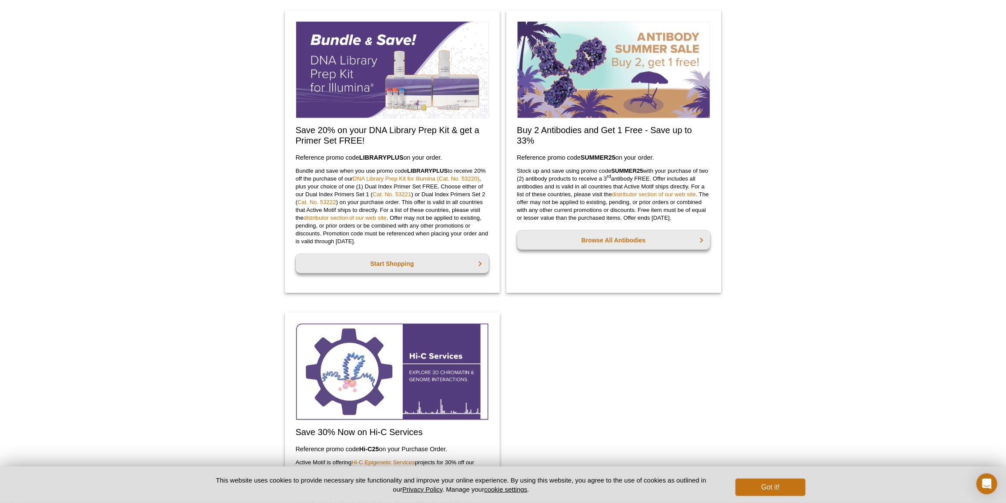
scroll to position [725, 0]
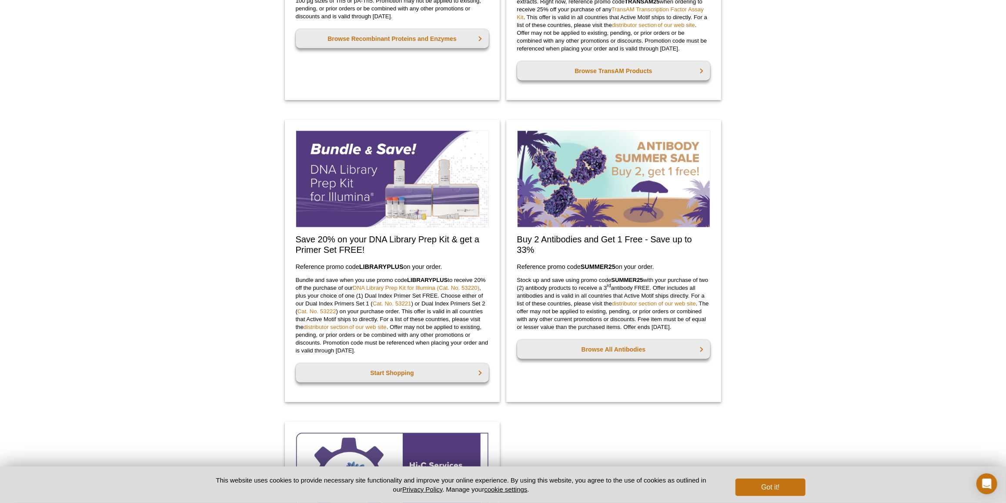
scroll to position [633, 0]
